Goal: Task Accomplishment & Management: Manage account settings

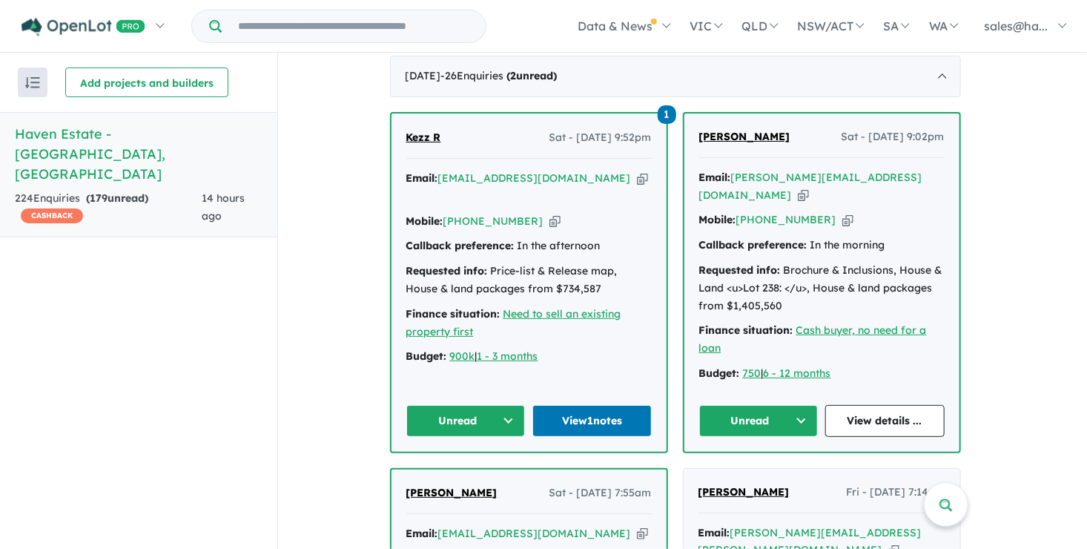
scroll to position [594, 0]
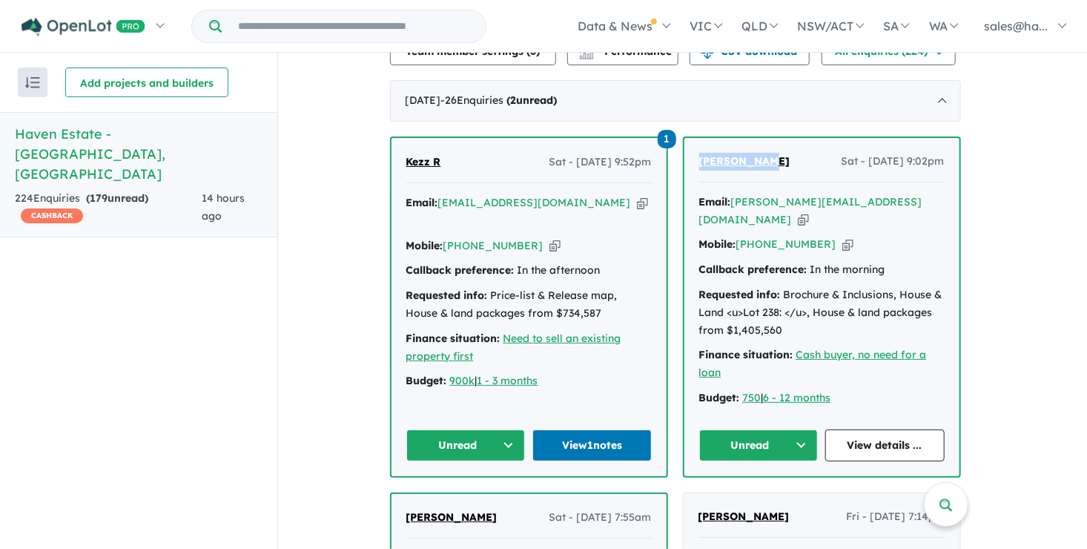
drag, startPoint x: 778, startPoint y: 148, endPoint x: 700, endPoint y: 150, distance: 77.9
click at [700, 150] on div "[PERSON_NAME] Sat - [DATE] 9:02pm Email: [PERSON_NAME][EMAIL_ADDRESS][DOMAIN_NA…" at bounding box center [821, 307] width 275 height 338
drag, startPoint x: 700, startPoint y: 150, endPoint x: 720, endPoint y: 150, distance: 19.3
copy span "[PERSON_NAME]"
click at [842, 236] on icon "button" at bounding box center [847, 244] width 11 height 16
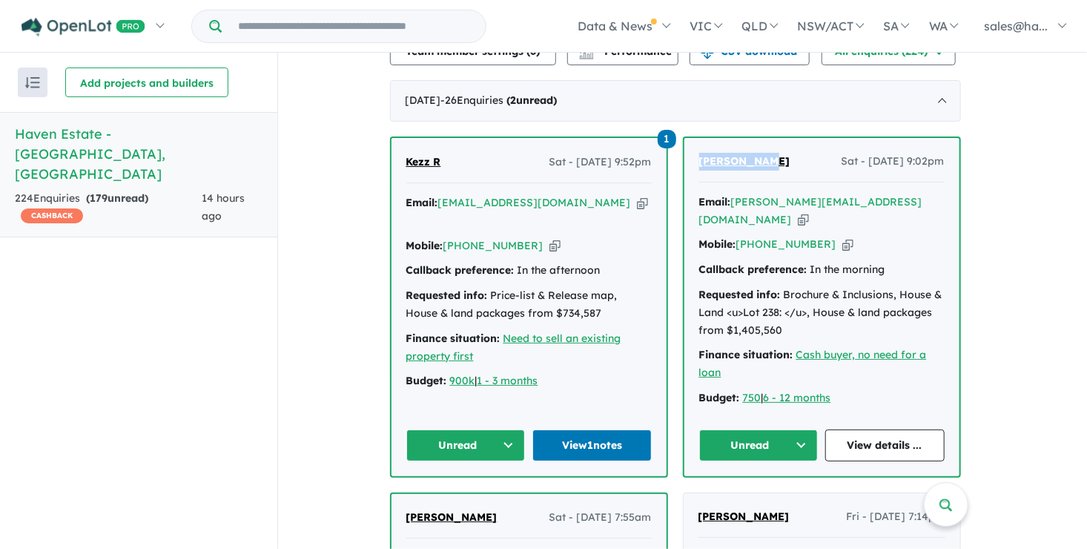
copy span "[PERSON_NAME]"
click at [809, 212] on icon "button" at bounding box center [803, 220] width 11 height 16
copy span "[PERSON_NAME]"
click at [870, 429] on link "View details ..." at bounding box center [884, 445] width 119 height 32
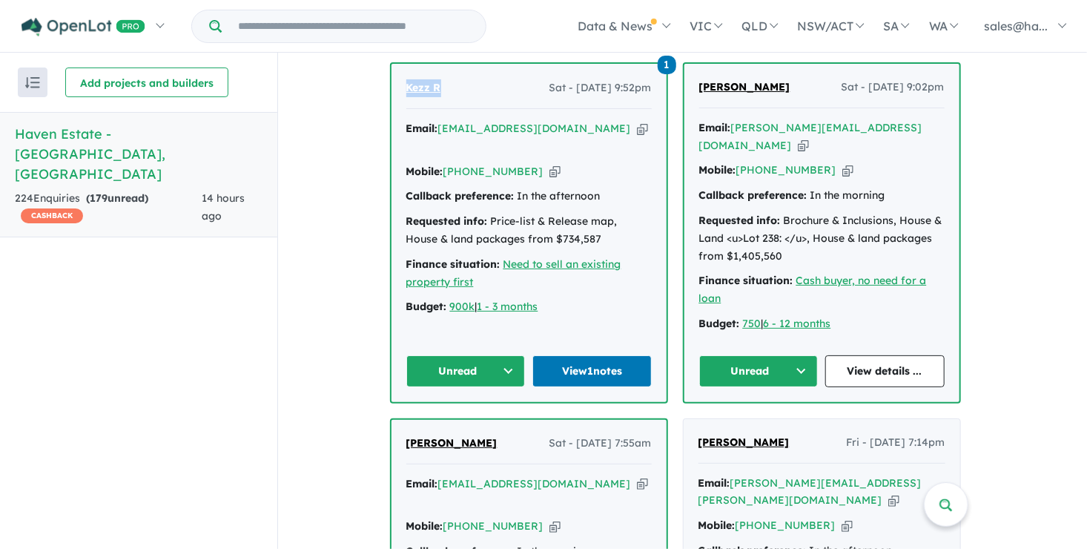
drag, startPoint x: 462, startPoint y: 79, endPoint x: 396, endPoint y: 86, distance: 66.3
click at [396, 86] on div "1 Kezz R Sat - [DATE] 9:52pm Email: [EMAIL_ADDRESS][DOMAIN_NAME] Copied! Mobile…" at bounding box center [528, 233] width 275 height 338
copy span "Kezz R"
click at [549, 164] on icon "button" at bounding box center [554, 172] width 11 height 16
copy span "Kezz R"
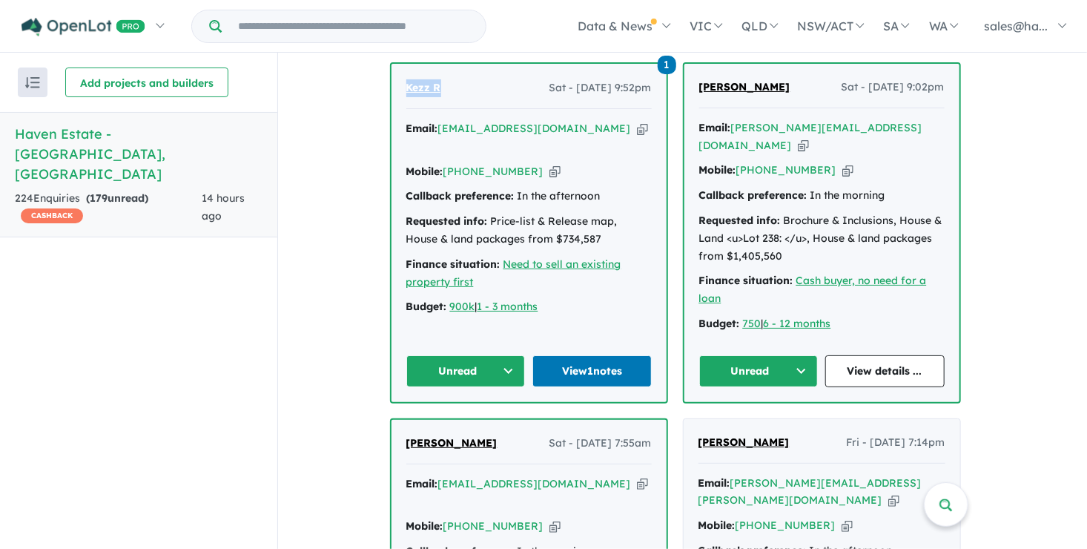
click at [637, 121] on icon "button" at bounding box center [642, 129] width 11 height 16
copy span "Kezz R"
click at [615, 355] on link "View 1 notes" at bounding box center [591, 371] width 119 height 32
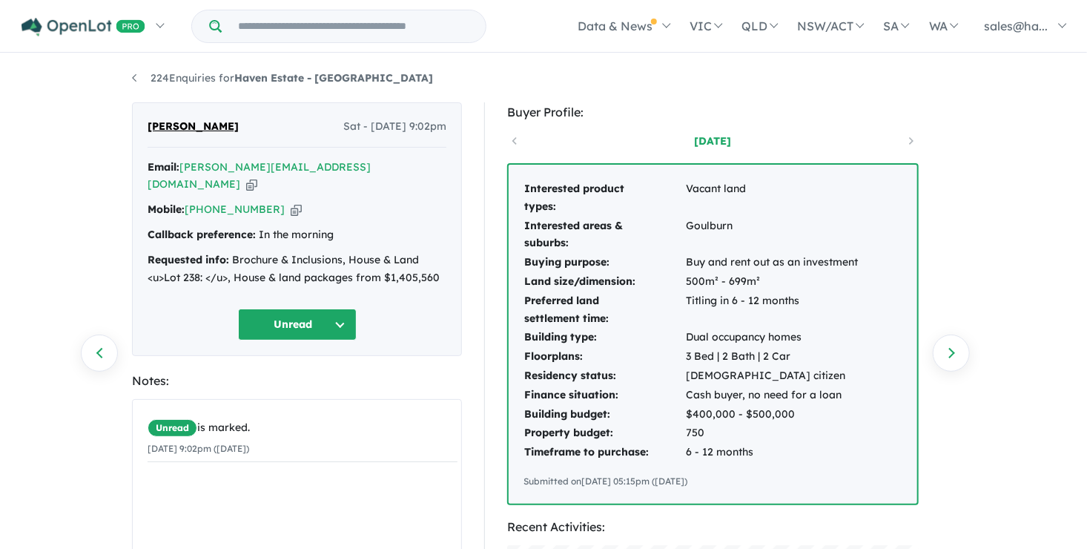
click at [337, 308] on button "Unread" at bounding box center [297, 324] width 119 height 32
click at [294, 377] on button "Assigned" at bounding box center [303, 394] width 129 height 34
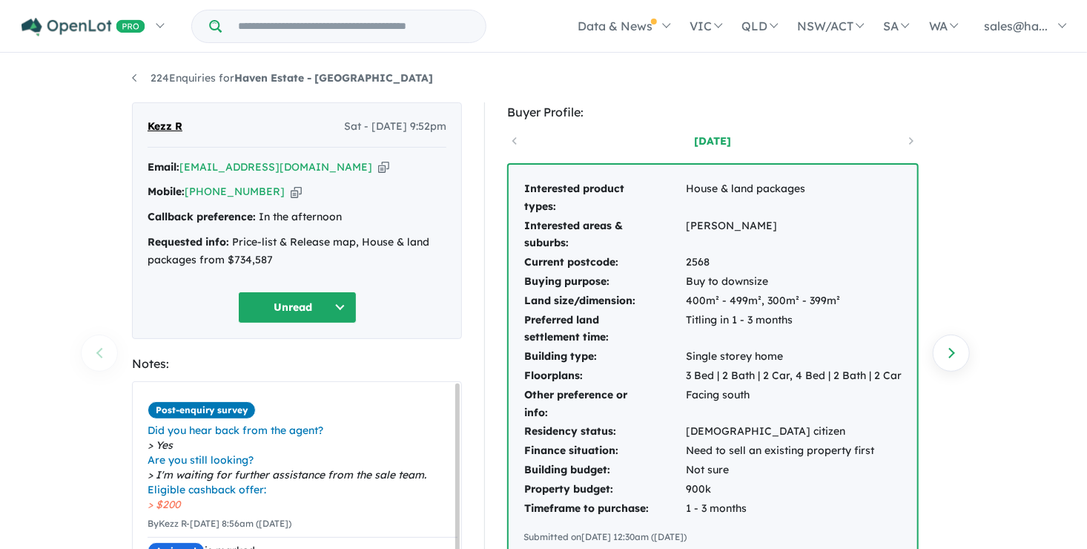
scroll to position [74, 0]
